Goal: Task Accomplishment & Management: Manage account settings

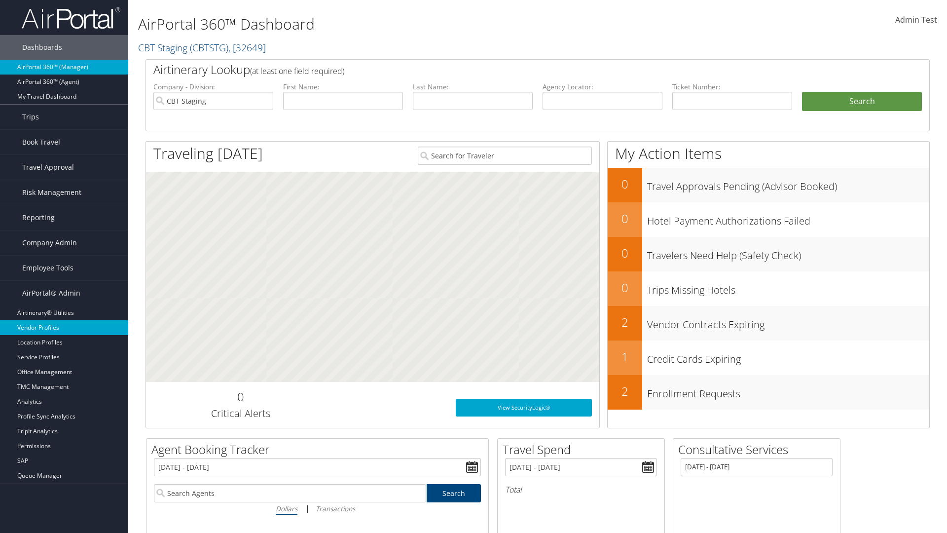
click at [64, 328] on link "Vendor Profiles" at bounding box center [64, 327] width 128 height 15
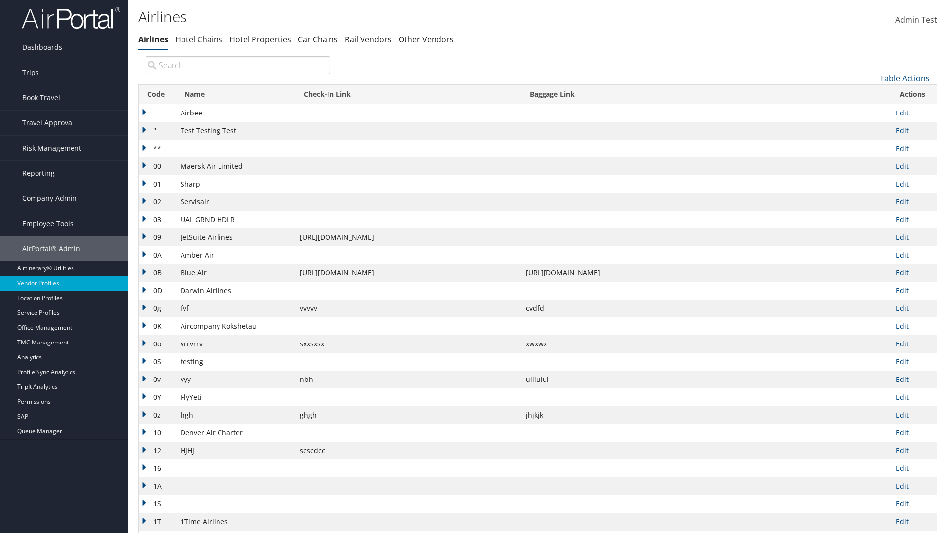
click at [156, 94] on th "Code" at bounding box center [157, 94] width 37 height 19
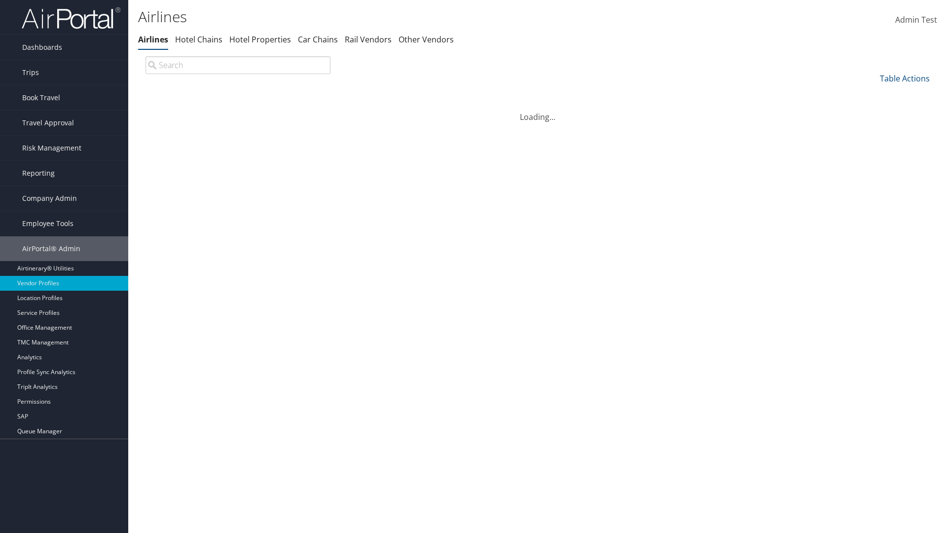
scroll to position [84, 0]
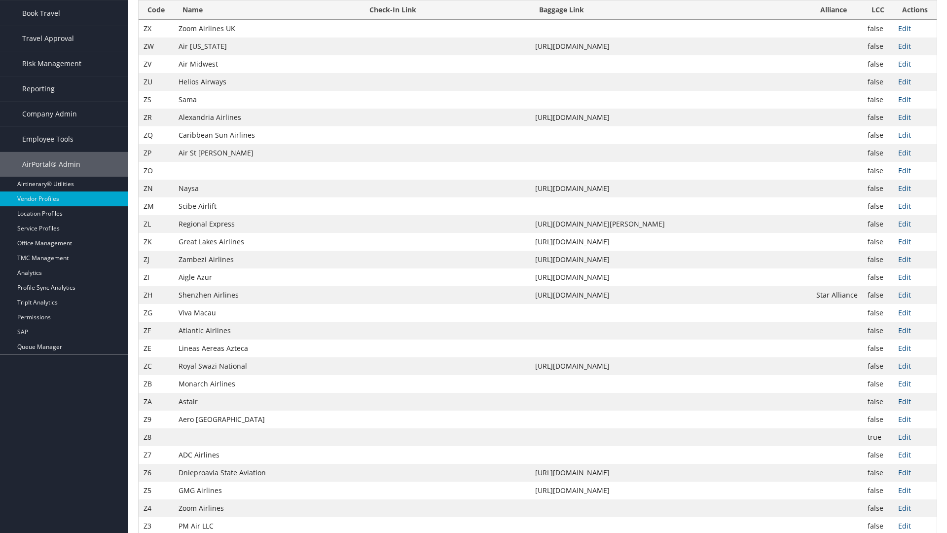
click at [156, 20] on th "Code" at bounding box center [156, 9] width 35 height 19
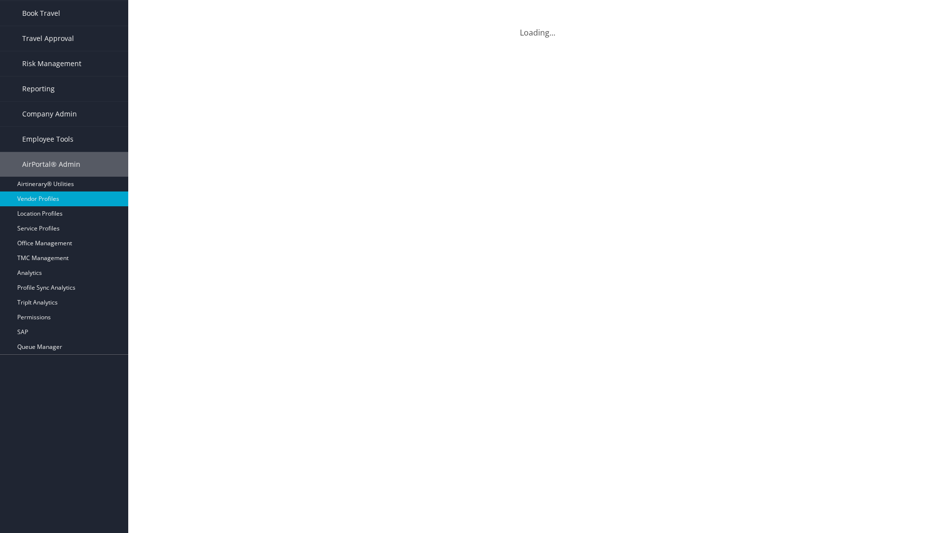
scroll to position [0, 0]
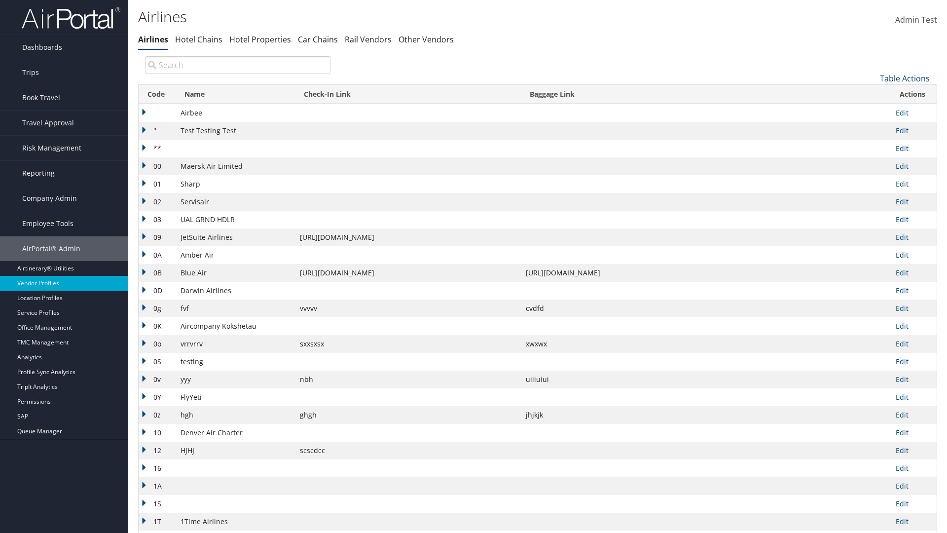
click at [905, 78] on link "Table Actions" at bounding box center [905, 78] width 50 height 11
click at [872, 144] on link "Page Length" at bounding box center [872, 144] width 130 height 17
